Goal: Check status: Check status

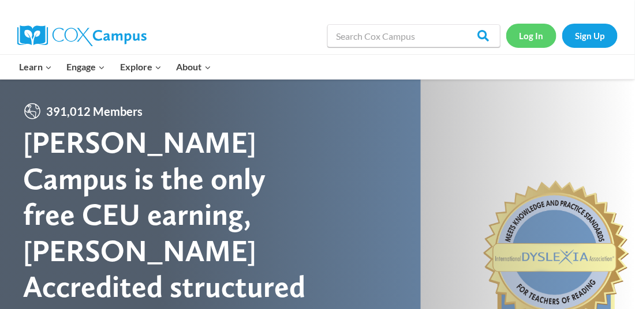
click at [530, 34] on link "Log In" at bounding box center [531, 36] width 50 height 24
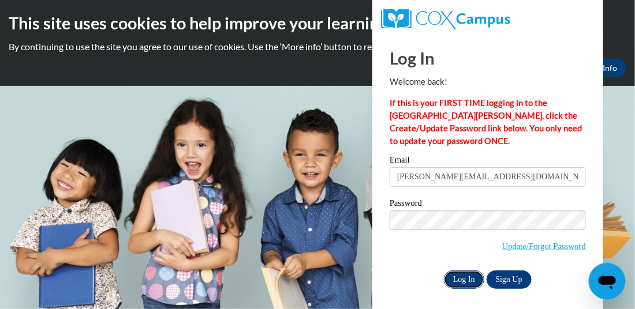
click at [455, 284] on input "Log In" at bounding box center [464, 280] width 40 height 18
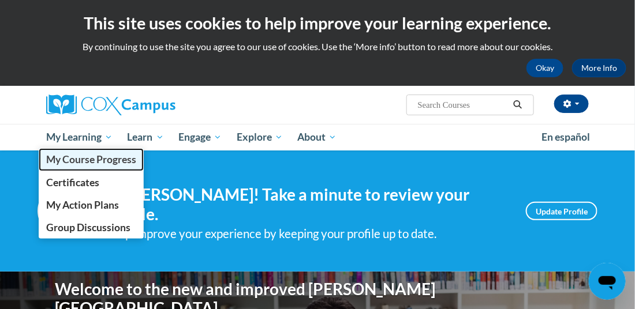
click at [100, 156] on span "My Course Progress" at bounding box center [91, 159] width 90 height 12
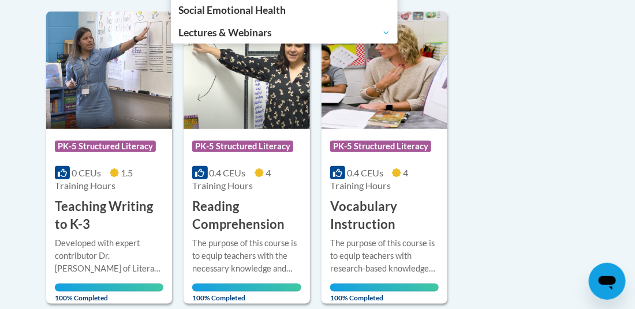
scroll to position [286, 0]
